Goal: Information Seeking & Learning: Find specific fact

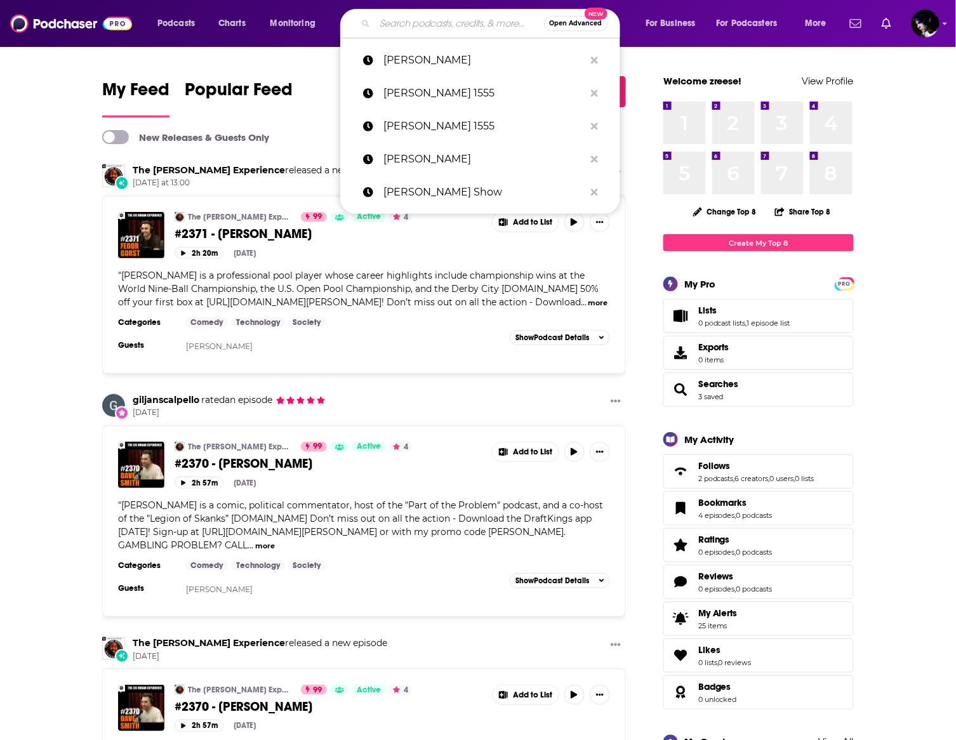
click at [428, 21] on input "Search podcasts, credits, & more..." at bounding box center [459, 23] width 169 height 20
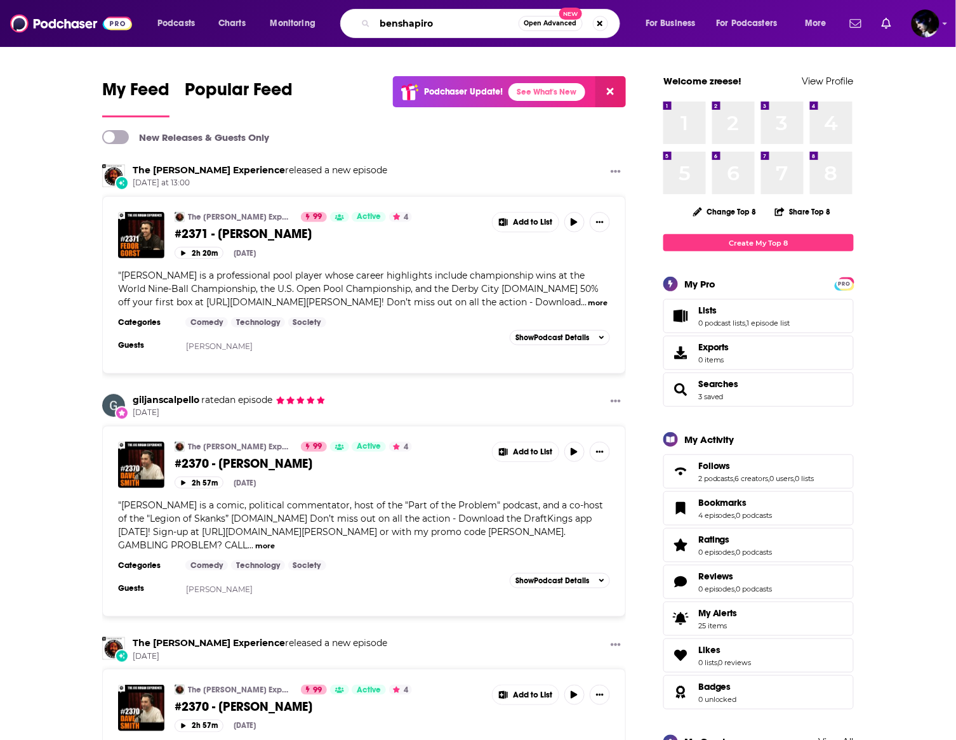
type input "benshapiro"
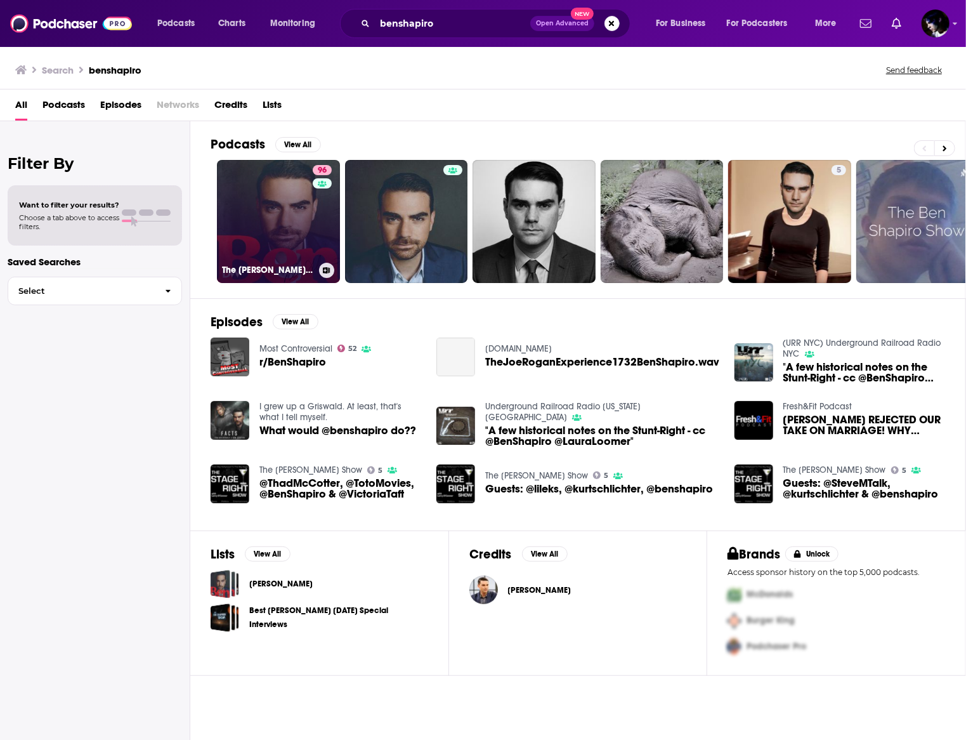
click at [274, 223] on link "96 The [PERSON_NAME] Show" at bounding box center [278, 221] width 123 height 123
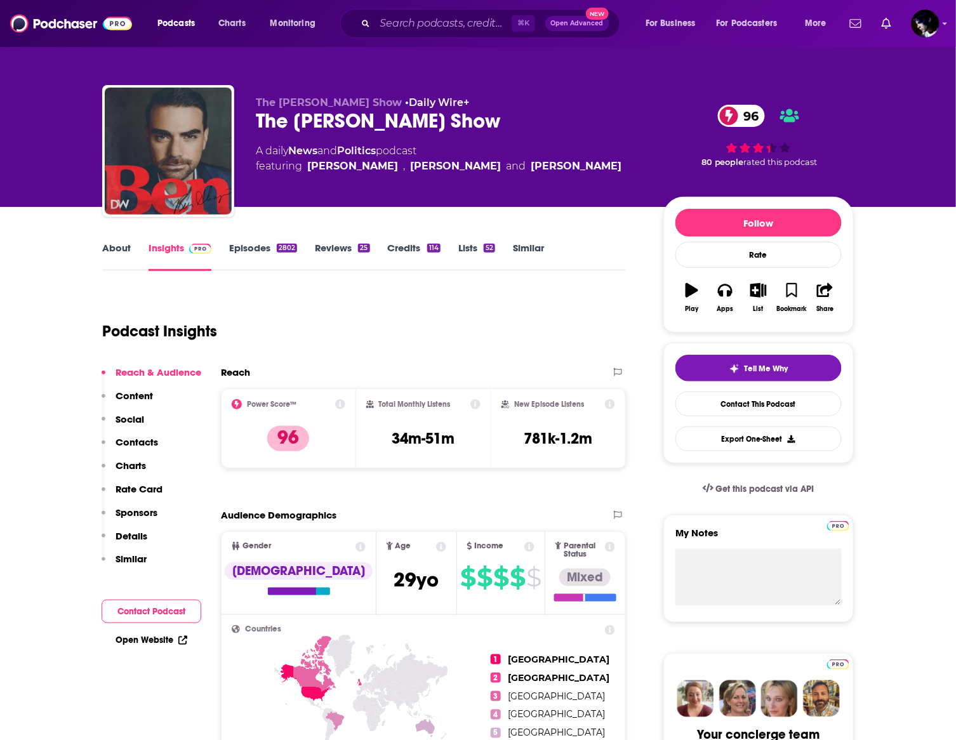
click at [263, 251] on link "Episodes 2802" at bounding box center [263, 256] width 68 height 29
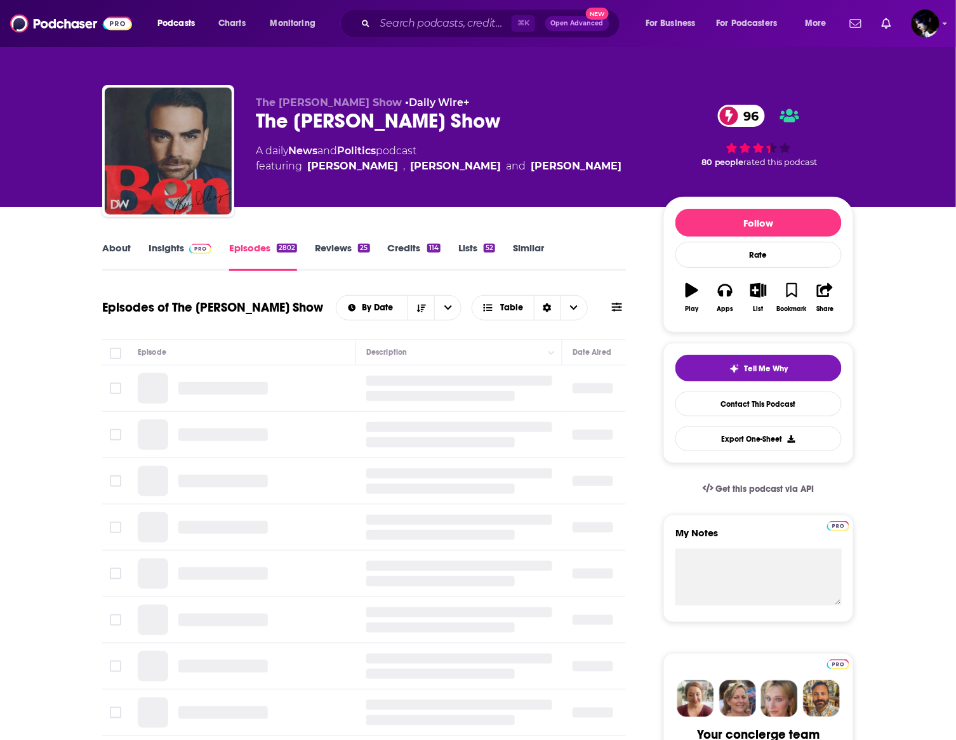
click at [612, 307] on icon at bounding box center [617, 307] width 10 height 10
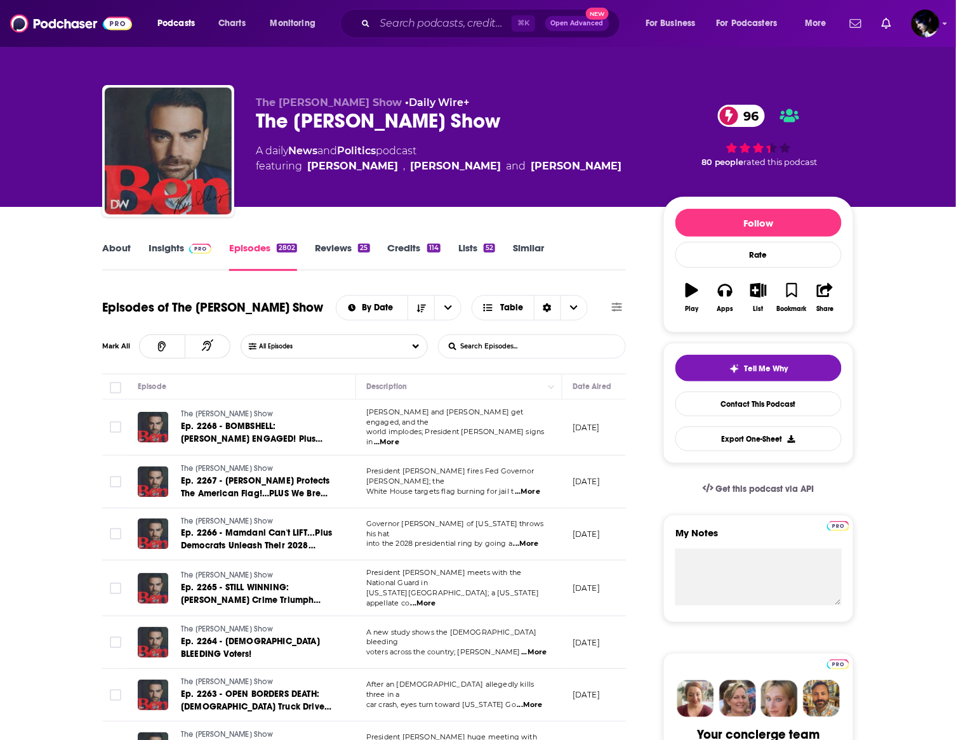
click at [551, 349] on input "List Search Input" at bounding box center [504, 346] width 133 height 23
paste input "[PERSON_NAME] BOMBSHELL"
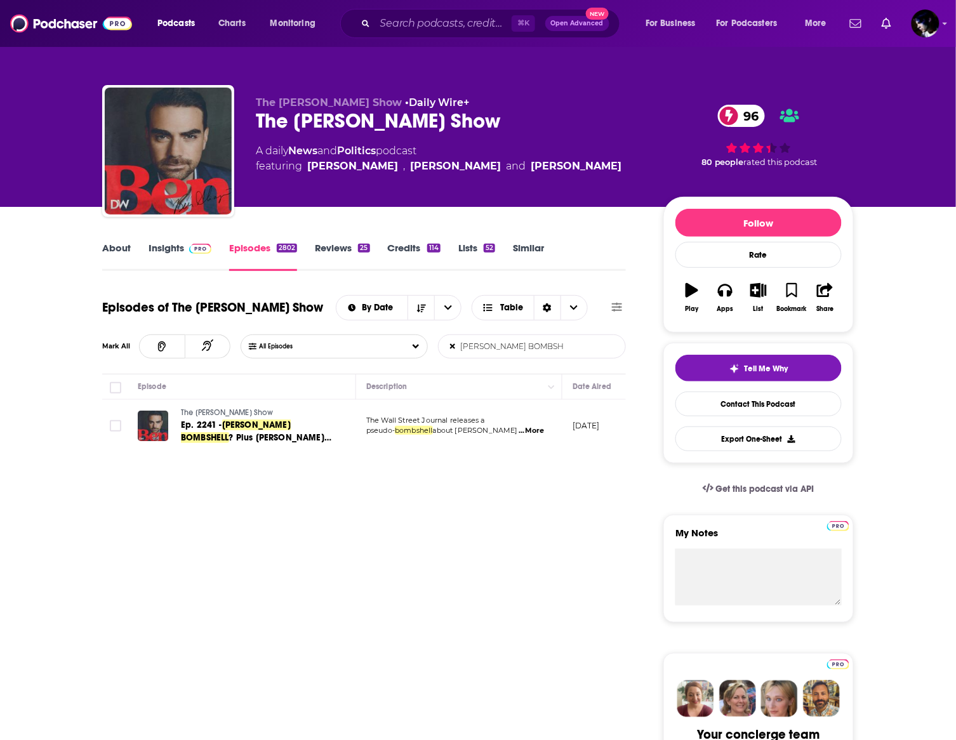
click at [554, 343] on input "[PERSON_NAME] BOMBSHELL" at bounding box center [504, 346] width 133 height 23
paste input "The America LAST Left Cuts Loose, Plus New [PERSON_NAME] SUBPOENAS"
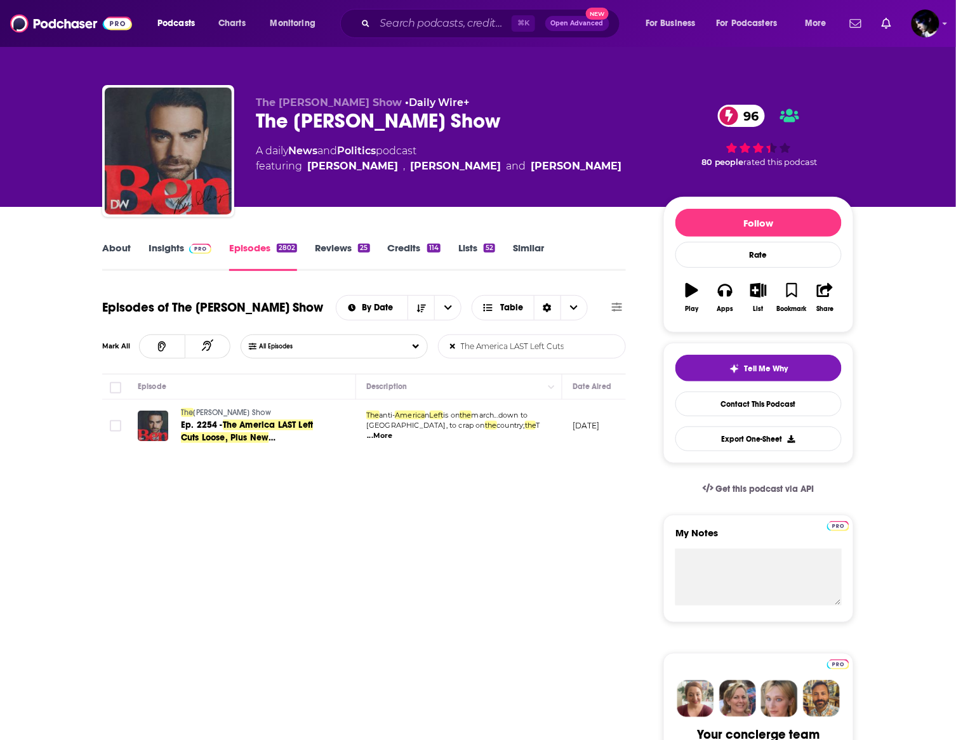
click at [491, 339] on input "The America LAST Left Cuts Loose, Plus New [PERSON_NAME] SUBPOENAS" at bounding box center [504, 346] width 133 height 23
paste input "REAL [PERSON_NAME] Story"
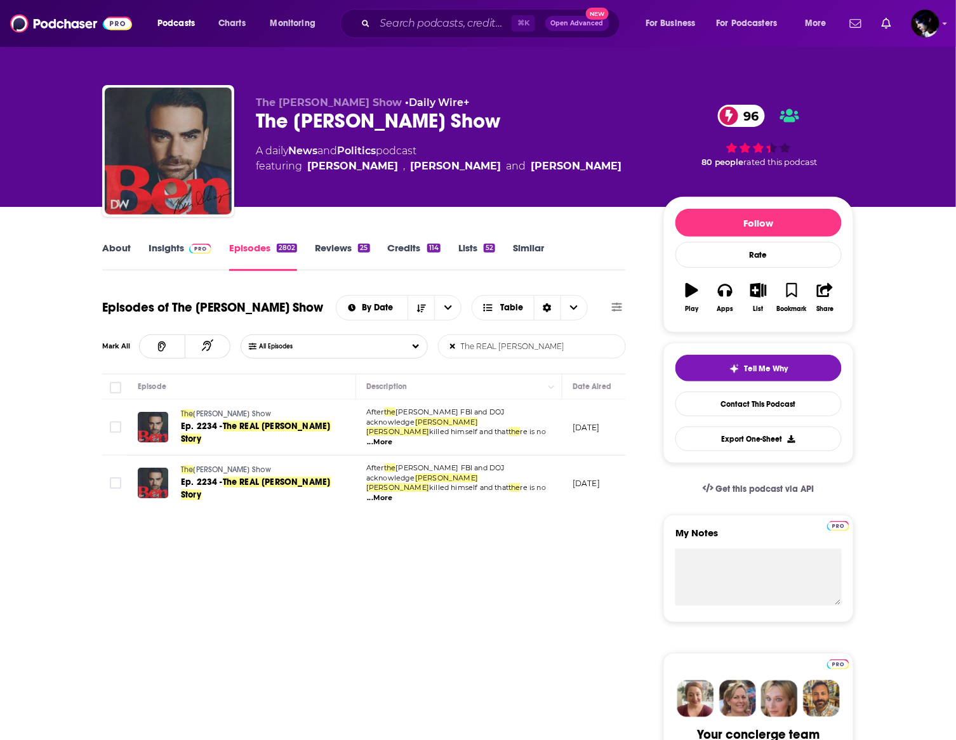
click at [563, 345] on input "The REAL [PERSON_NAME] Story" at bounding box center [504, 346] width 133 height 23
paste input "[PERSON_NAME] Blackmailed [PERSON_NAME]"
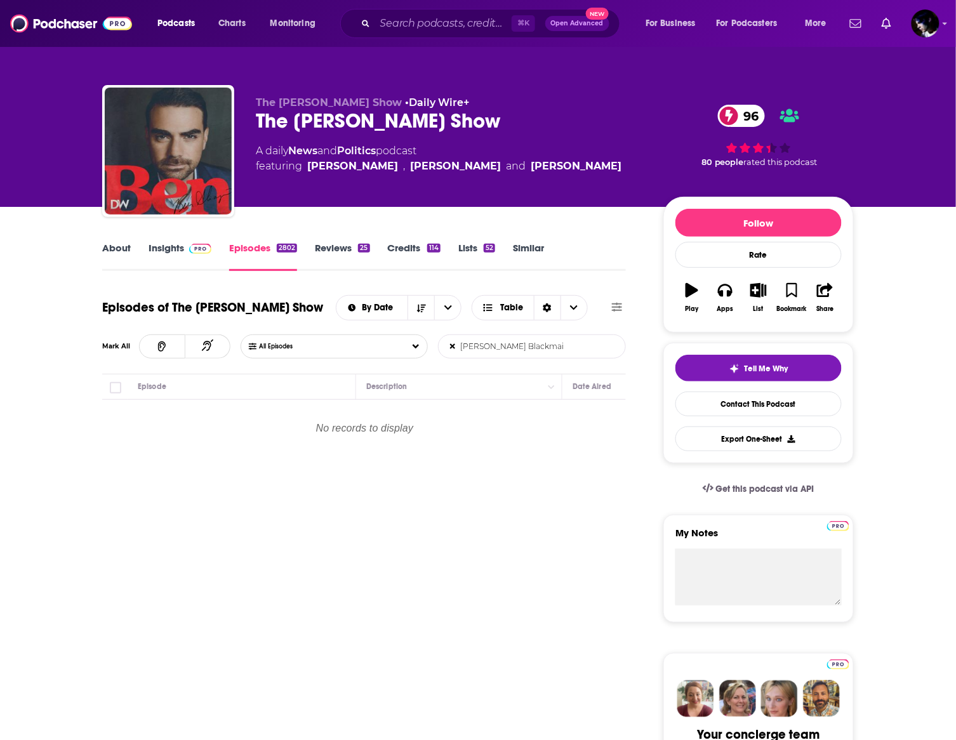
drag, startPoint x: 482, startPoint y: 347, endPoint x: 365, endPoint y: 342, distance: 116.9
click at [365, 342] on div "All Episodes [PERSON_NAME] Blackmailed [PERSON_NAME] List Search Input Search E…" at bounding box center [432, 346] width 385 height 24
click at [548, 343] on input "[PERSON_NAME] Blackmailed [PERSON_NAME]" at bounding box center [504, 346] width 133 height 23
drag, startPoint x: 517, startPoint y: 349, endPoint x: 763, endPoint y: 353, distance: 246.2
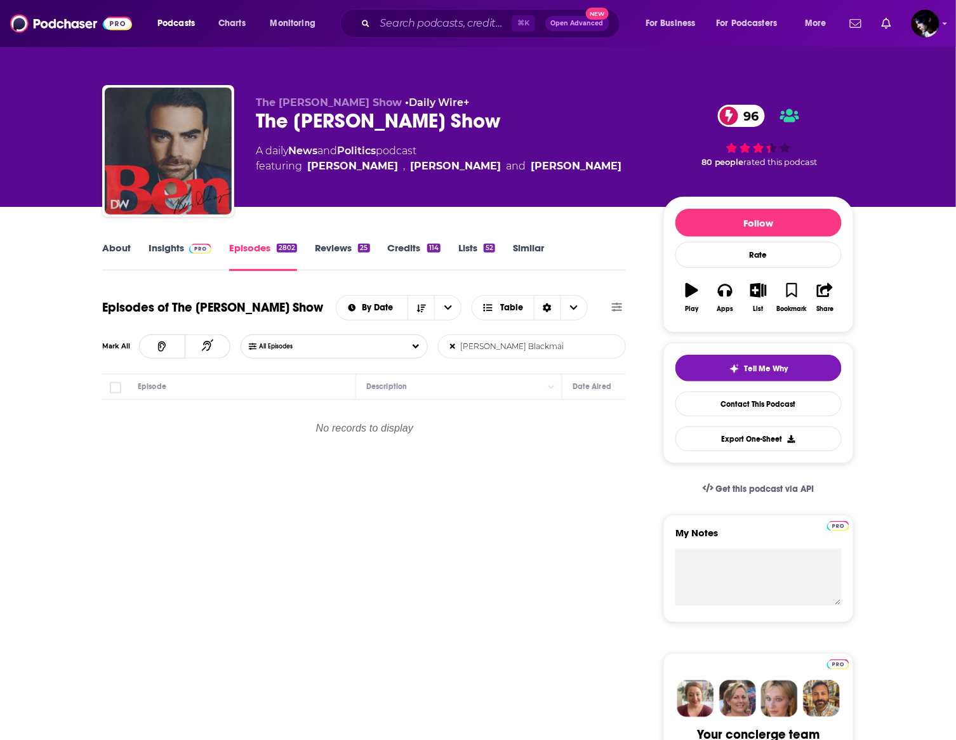
click at [560, 352] on input "[PERSON_NAME] Blackmailed [PERSON_NAME]" at bounding box center [504, 346] width 133 height 23
type input "[PERSON_NAME] Blackmailed [PERSON_NAME]"
click at [481, 28] on input "Search podcasts, credits, & more..." at bounding box center [443, 23] width 136 height 20
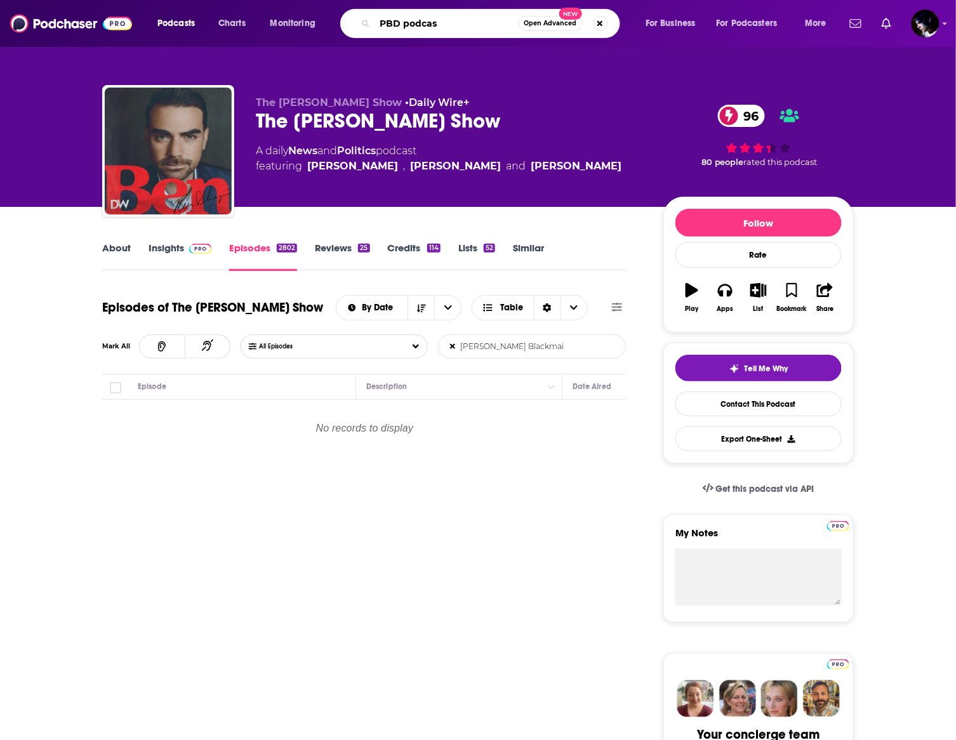
type input "PBD podcast"
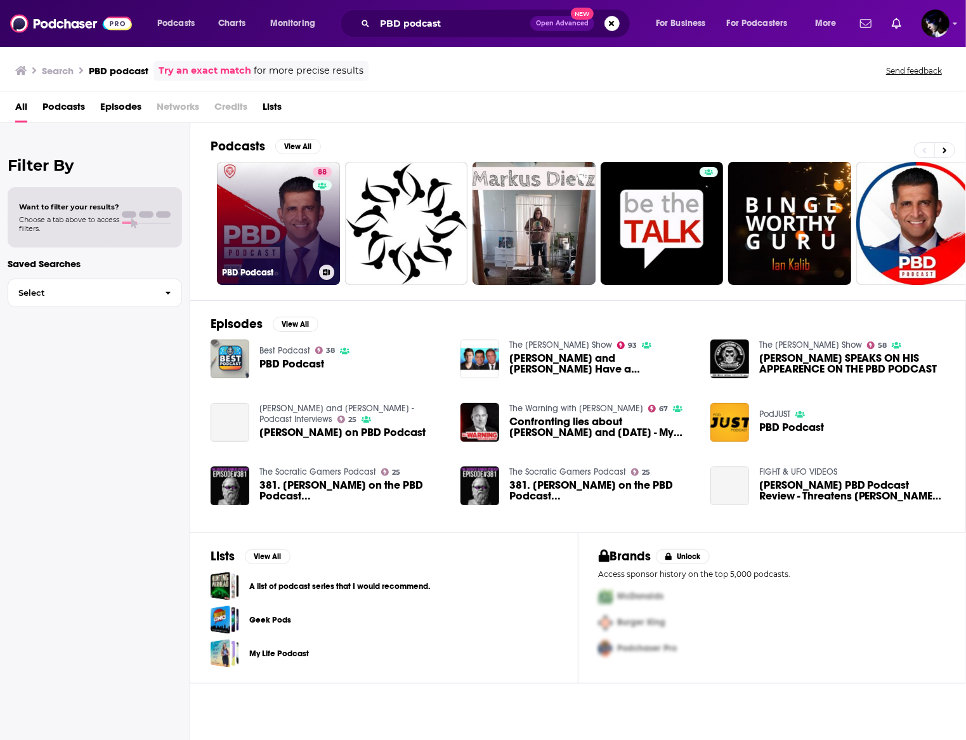
click at [266, 244] on link "88 PBD Podcast" at bounding box center [278, 223] width 123 height 123
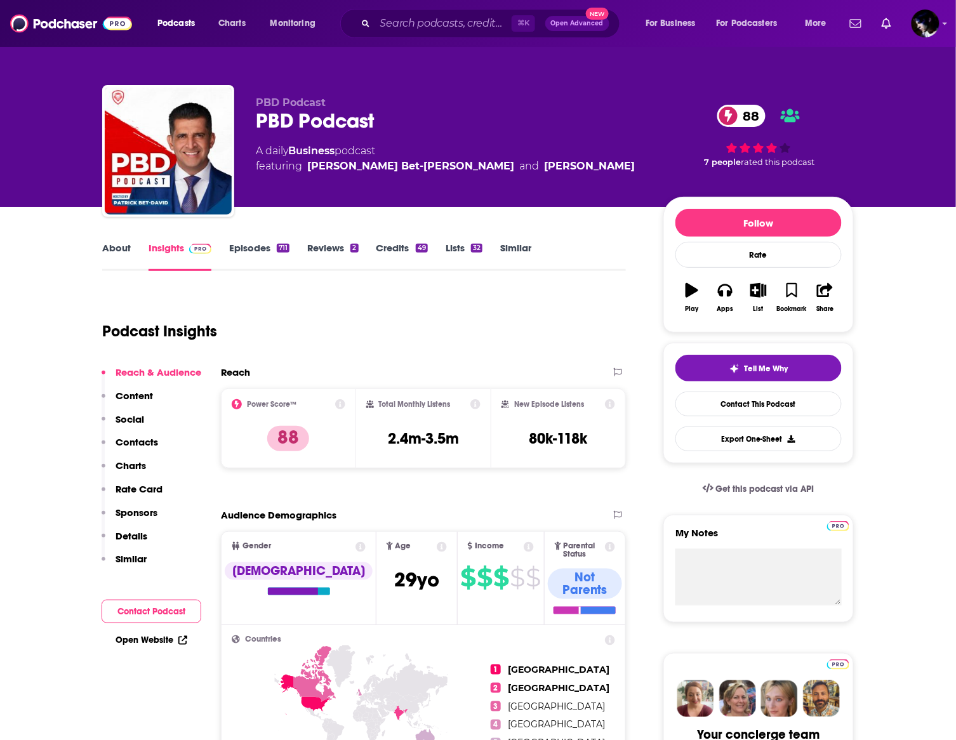
click at [256, 242] on link "Episodes 711" at bounding box center [259, 256] width 60 height 29
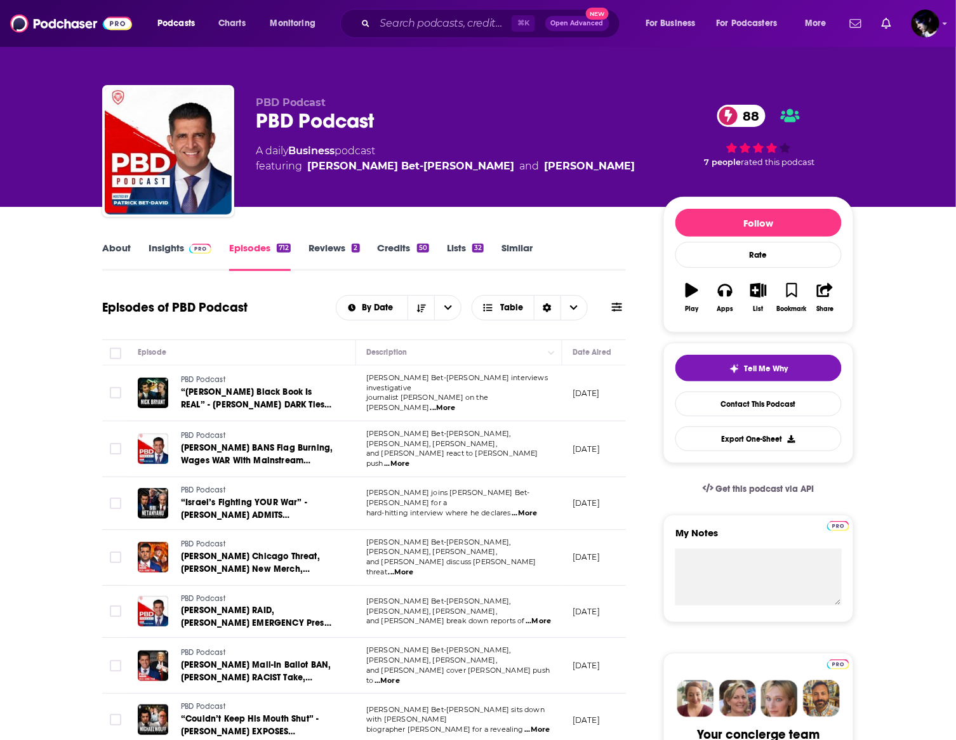
click at [615, 306] on icon at bounding box center [617, 307] width 10 height 10
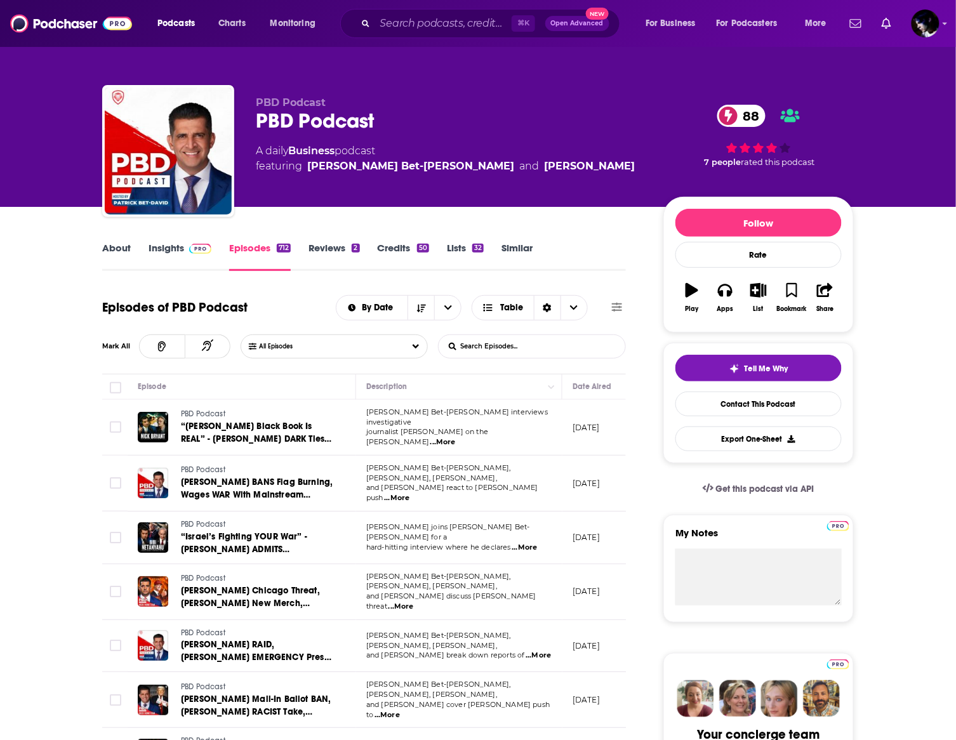
click at [534, 355] on input "List Search Input" at bounding box center [504, 346] width 133 height 23
paste input "[PERSON_NAME] OPENS UP About [PERSON_NAME], [PERSON_NAME] Intel & Clintons | PB…"
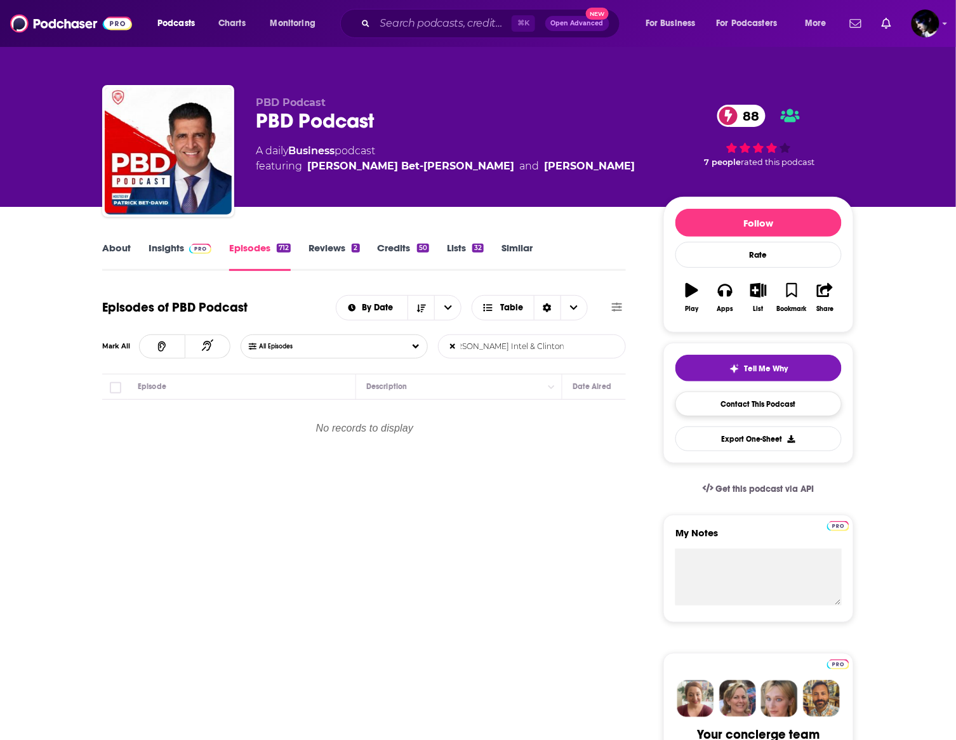
drag, startPoint x: 475, startPoint y: 346, endPoint x: 718, endPoint y: 394, distance: 247.6
drag, startPoint x: 571, startPoint y: 344, endPoint x: 416, endPoint y: 333, distance: 155.2
click at [416, 334] on div "All Episodes [PERSON_NAME] OPENS UP About [PERSON_NAME], [PERSON_NAME] Intel & …" at bounding box center [432, 346] width 385 height 24
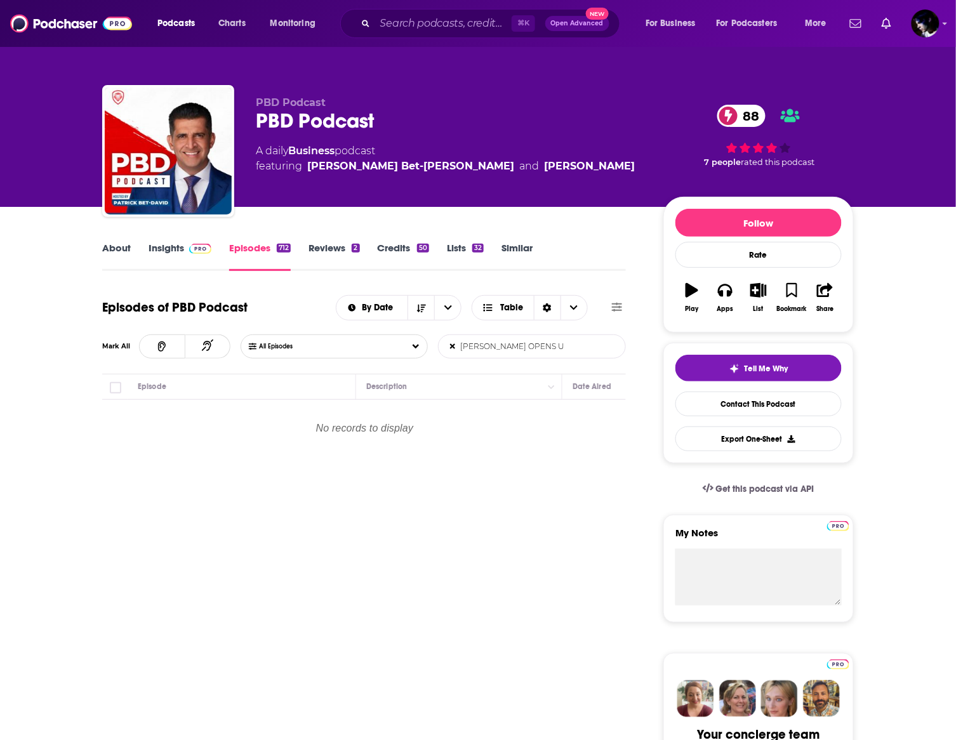
click at [540, 345] on input "[PERSON_NAME] OPENS UP About [PERSON_NAME], [PERSON_NAME] Intel & Clintons" at bounding box center [504, 346] width 133 height 23
drag, startPoint x: 516, startPoint y: 343, endPoint x: 726, endPoint y: 414, distance: 220.9
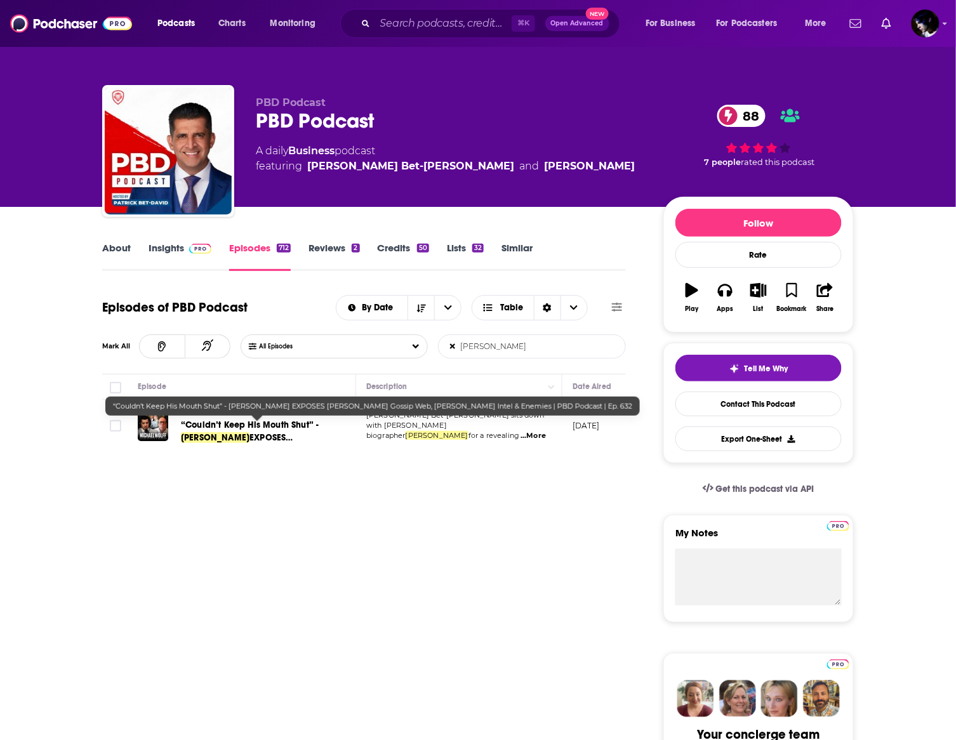
click at [498, 348] on input "[PERSON_NAME]" at bounding box center [504, 346] width 133 height 23
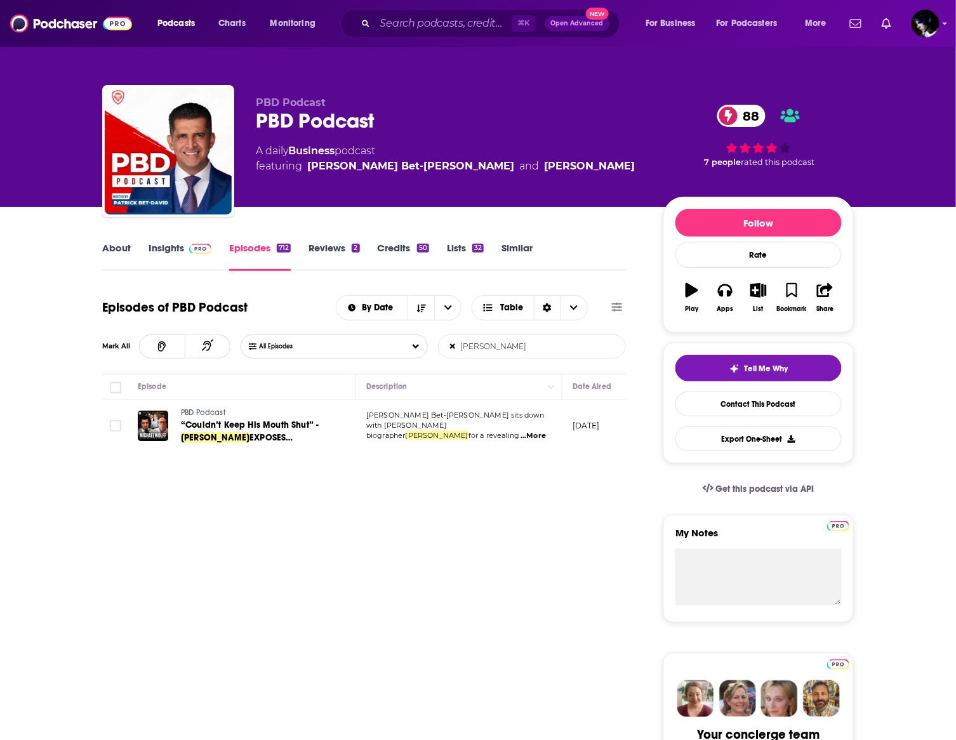
click at [498, 348] on input "[PERSON_NAME]" at bounding box center [504, 346] width 133 height 23
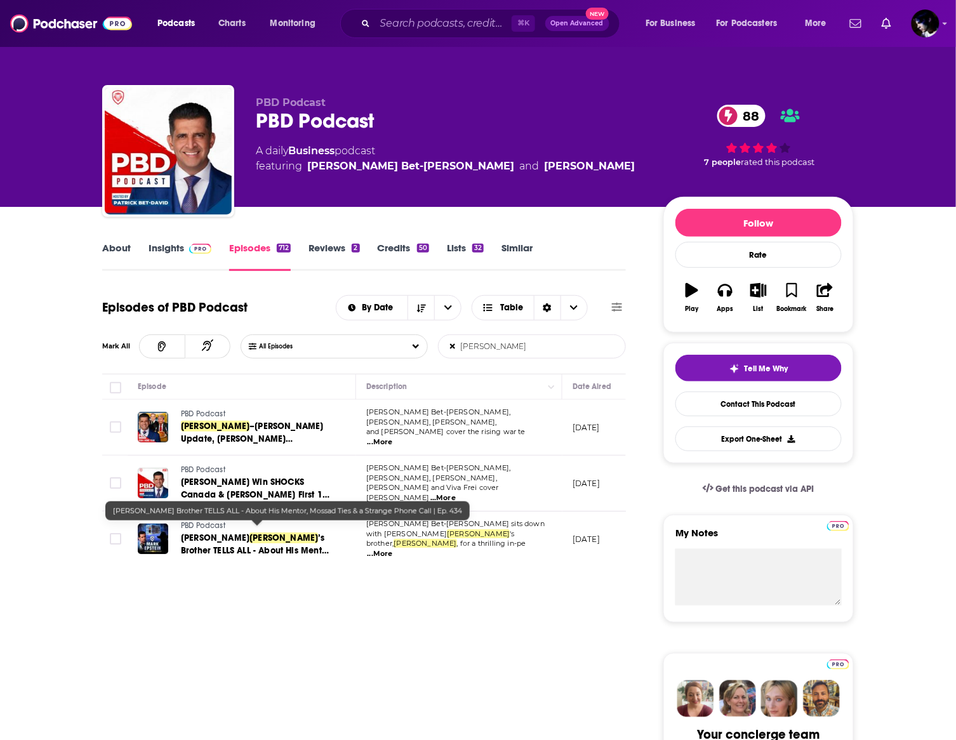
type input "[PERSON_NAME]"
click at [249, 532] on span "[PERSON_NAME]" at bounding box center [283, 537] width 69 height 11
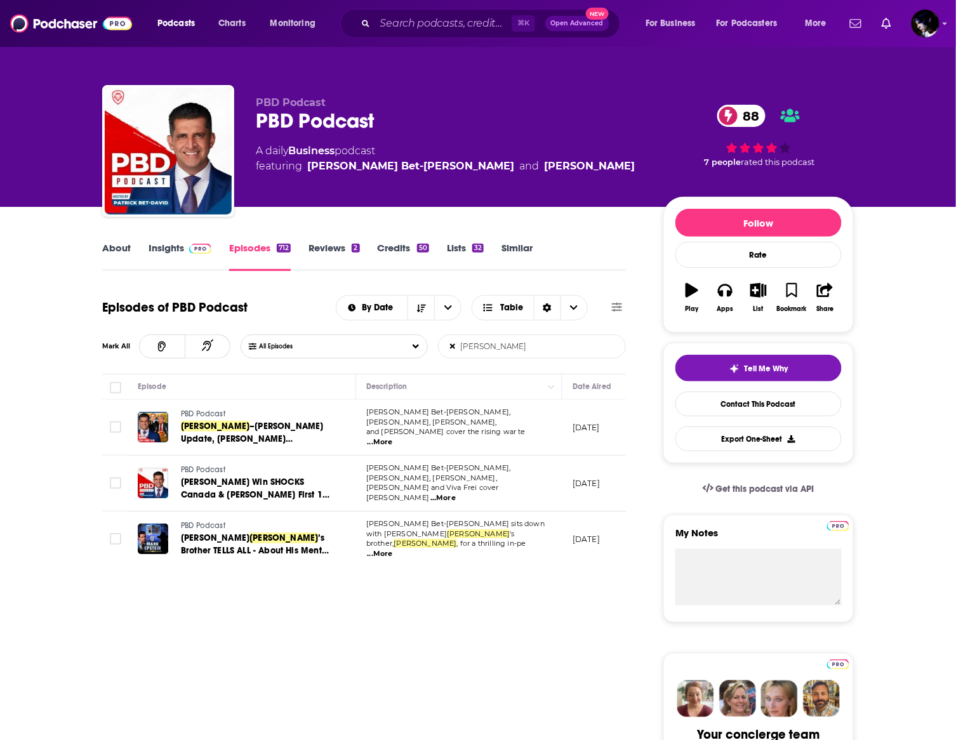
click at [457, 346] on input "[PERSON_NAME]" at bounding box center [504, 346] width 133 height 23
click at [455, 344] on icon at bounding box center [452, 347] width 5 height 8
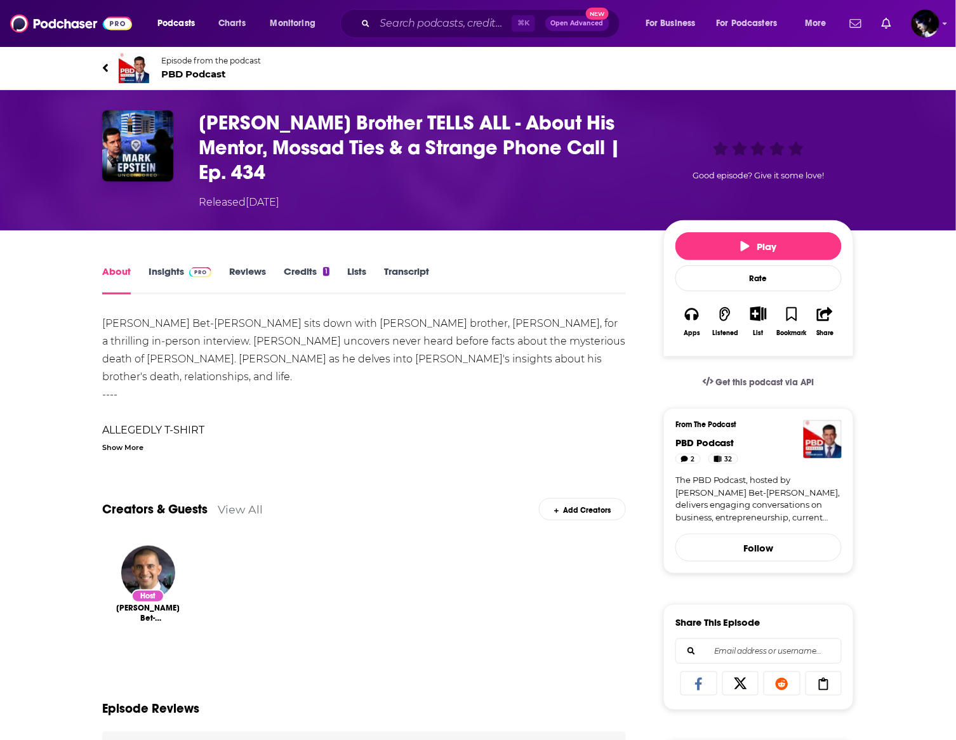
click at [125, 444] on div "Show More" at bounding box center [122, 446] width 41 height 12
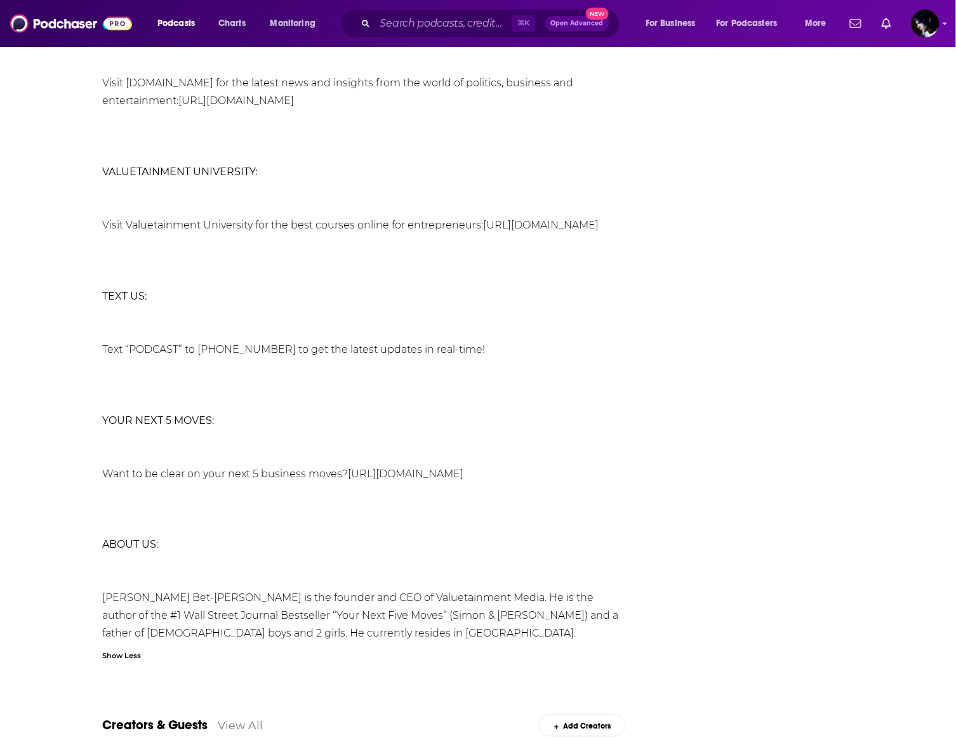
scroll to position [1931, 0]
